Goal: Information Seeking & Learning: Check status

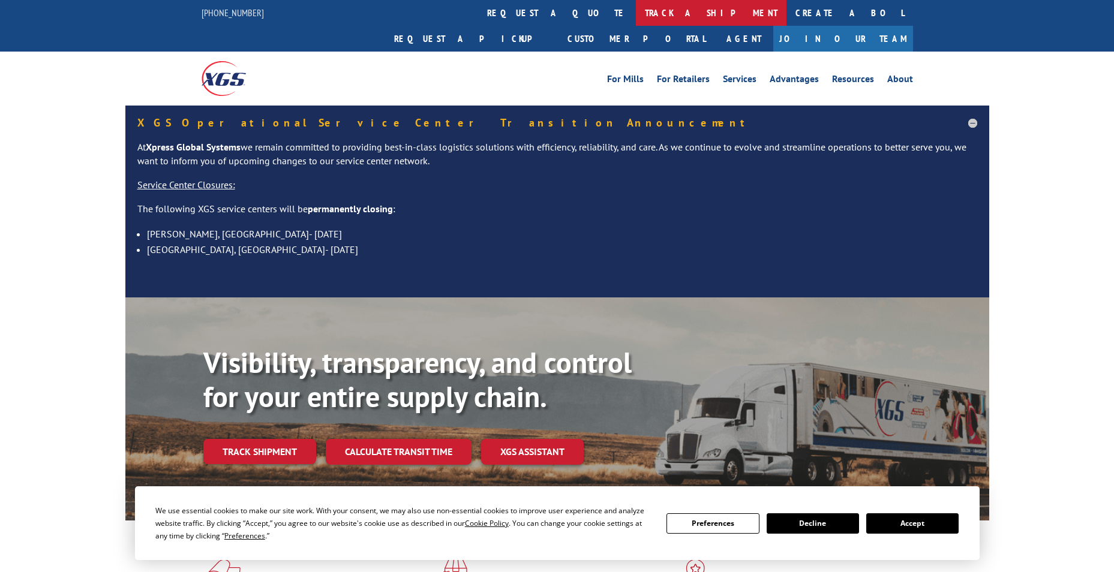
click at [636, 10] on link "track a shipment" at bounding box center [711, 13] width 151 height 26
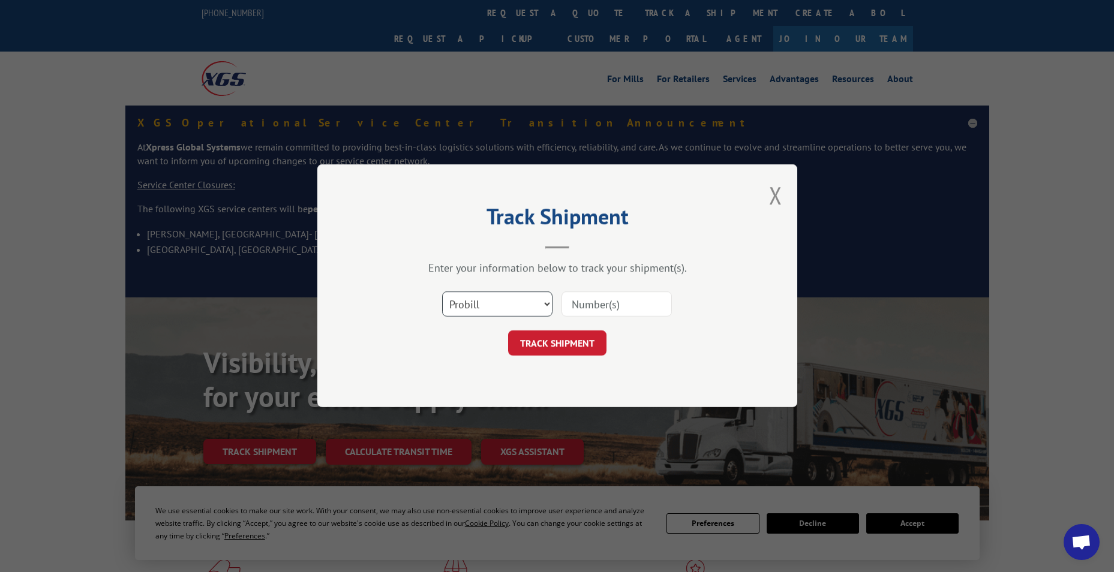
click at [481, 296] on select "Select category... Probill BOL PO" at bounding box center [497, 304] width 110 height 25
select select "bol"
click at [442, 292] on select "Select category... Probill BOL PO" at bounding box center [497, 304] width 110 height 25
click at [596, 312] on input at bounding box center [616, 304] width 110 height 25
paste input "5125700"
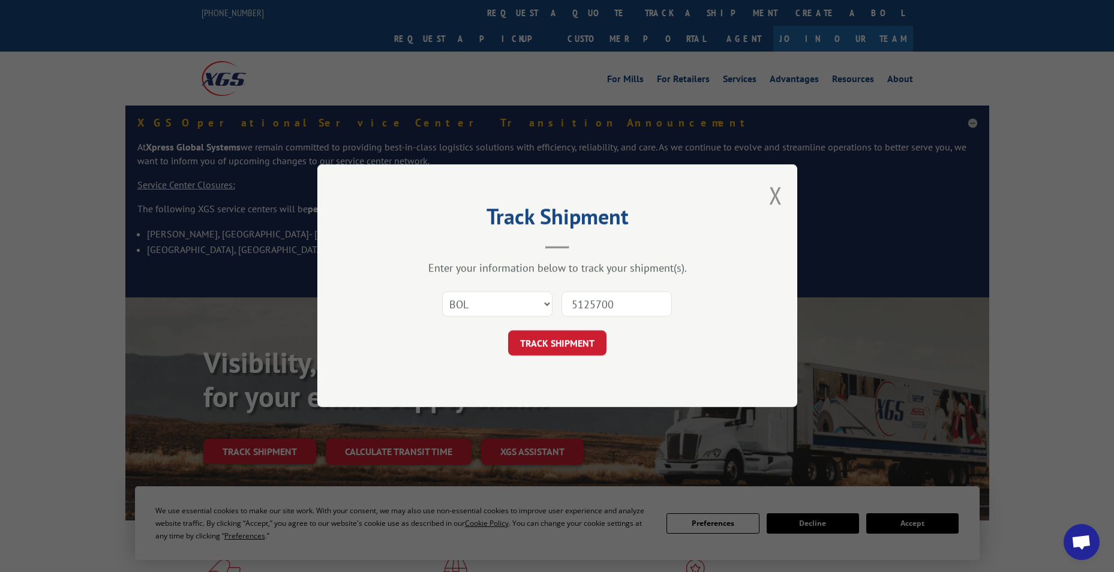
type input "5125700"
click at [508, 331] on button "TRACK SHIPMENT" at bounding box center [557, 343] width 98 height 25
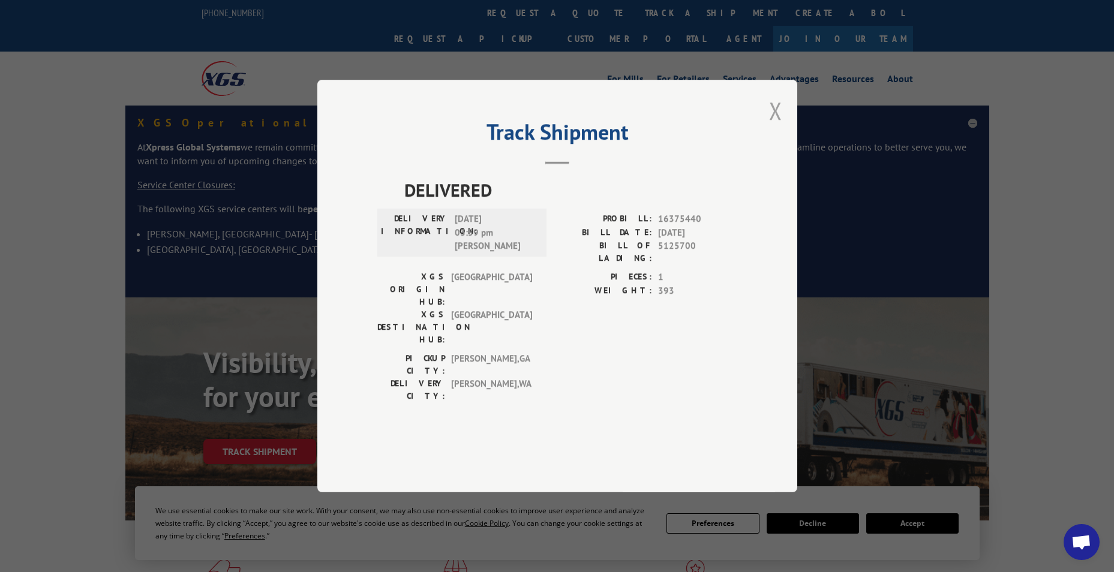
click at [772, 127] on button "Close modal" at bounding box center [775, 111] width 13 height 32
